Goal: Task Accomplishment & Management: Manage account settings

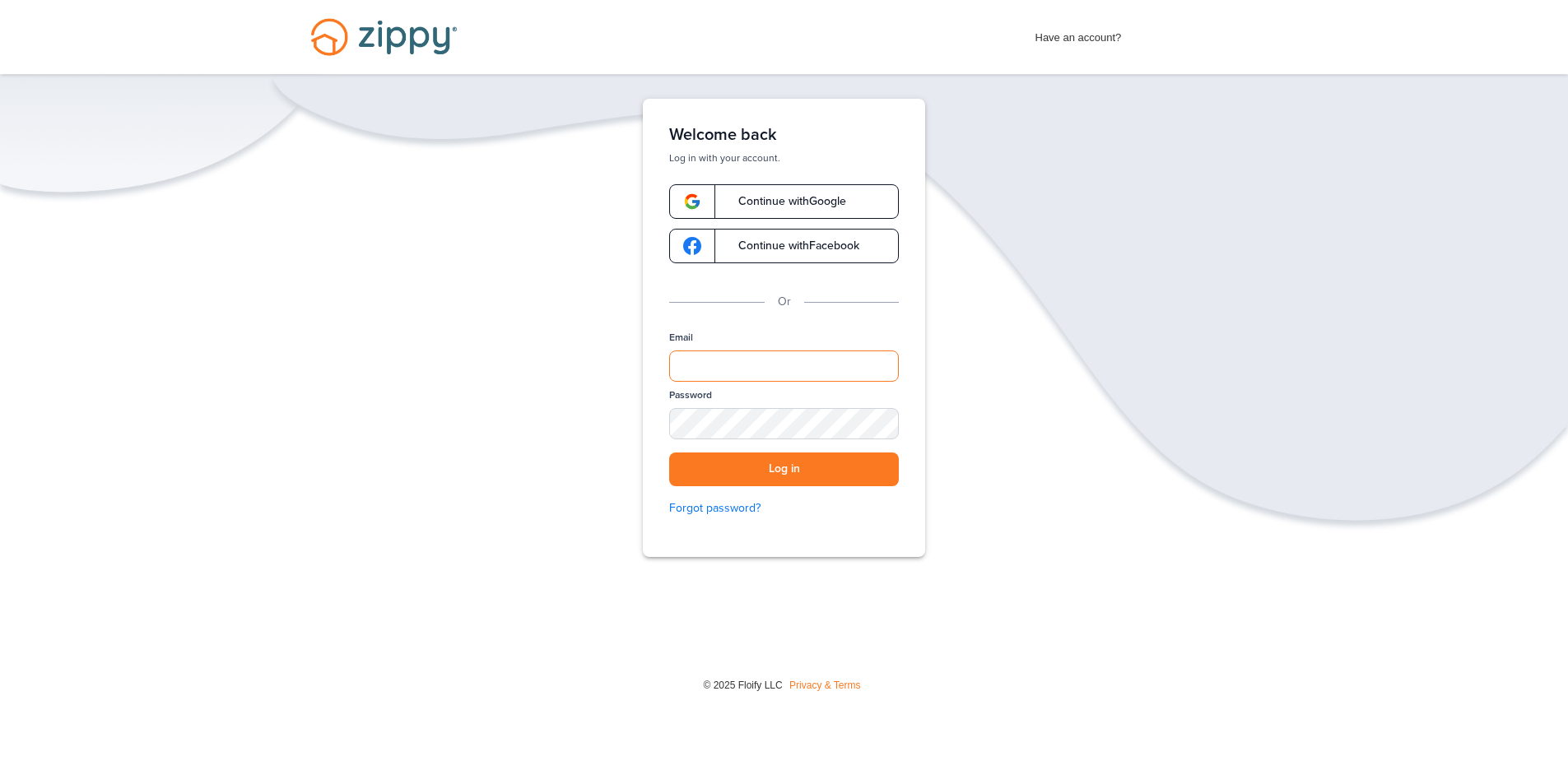
click at [851, 360] on input "Email" at bounding box center [784, 366] width 230 height 32
type input "**********"
click at [830, 465] on button "Log in" at bounding box center [784, 469] width 230 height 33
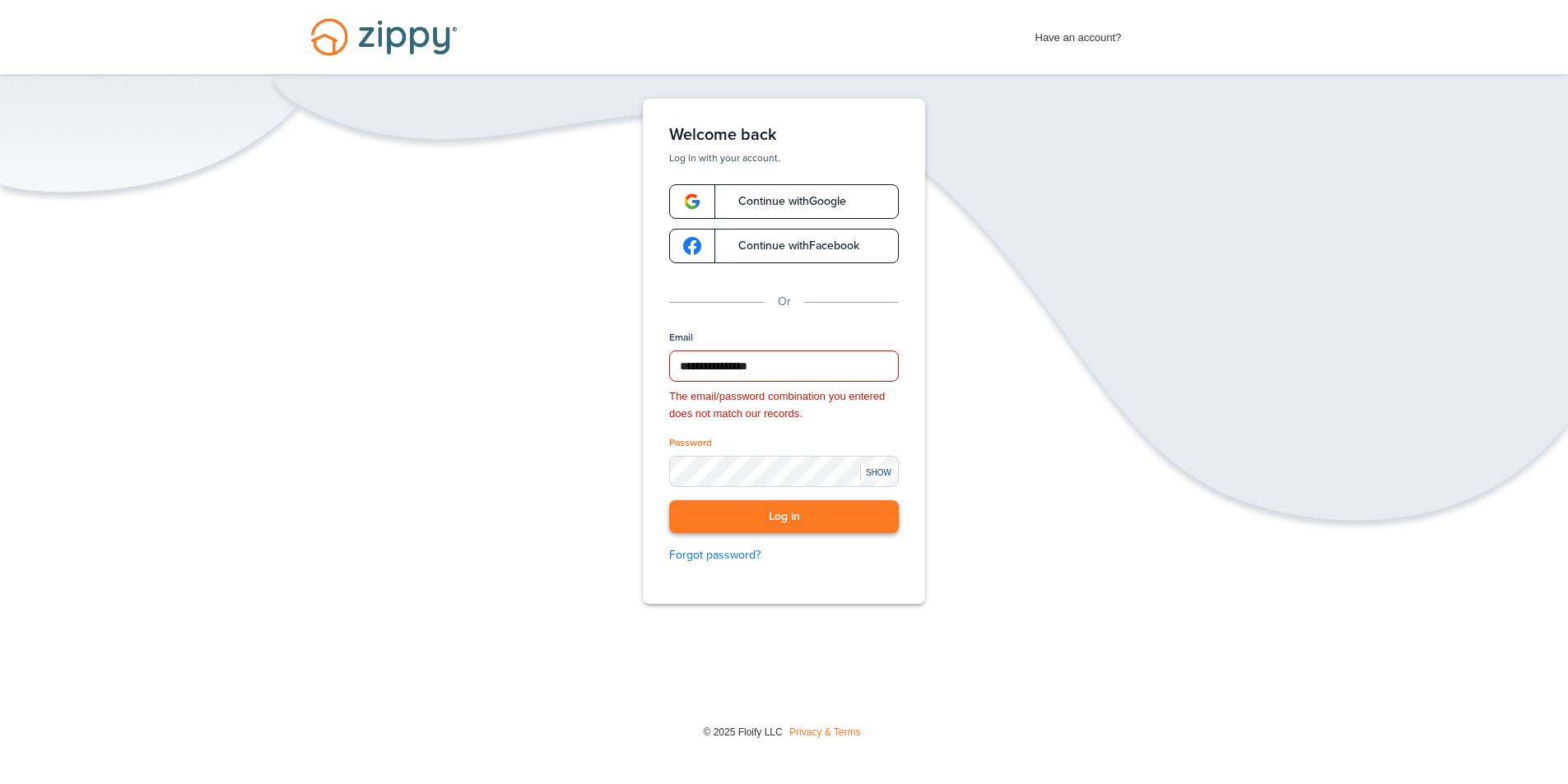
click at [806, 512] on button "Log in" at bounding box center [784, 516] width 230 height 33
